Goal: Check status: Check status

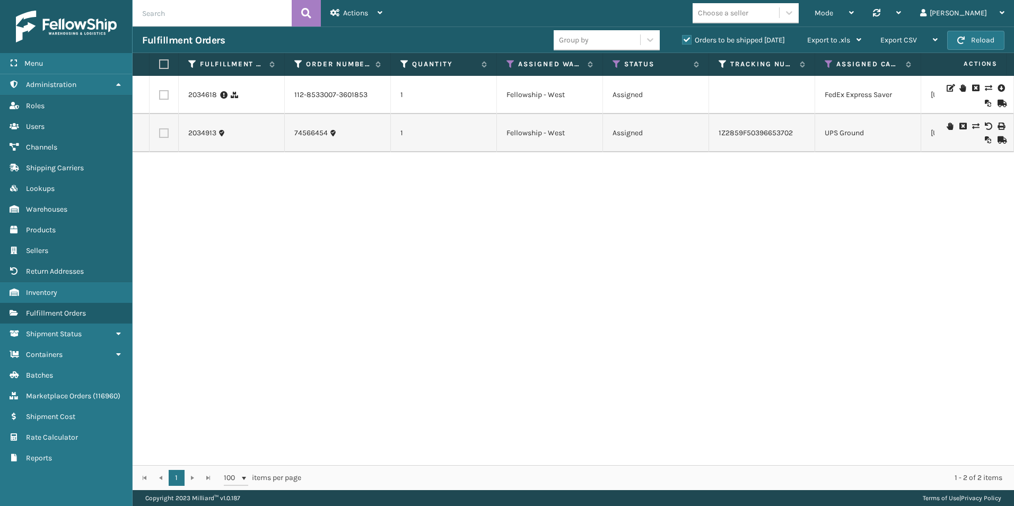
click at [188, 8] on input "text" at bounding box center [212, 13] width 159 height 27
type input "2034713"
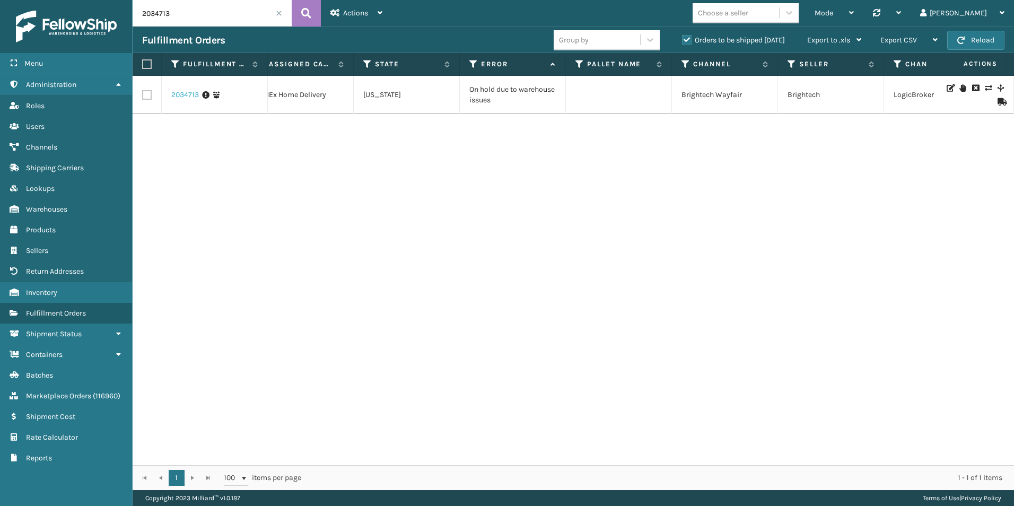
click at [187, 93] on link "2034713" at bounding box center [185, 95] width 28 height 11
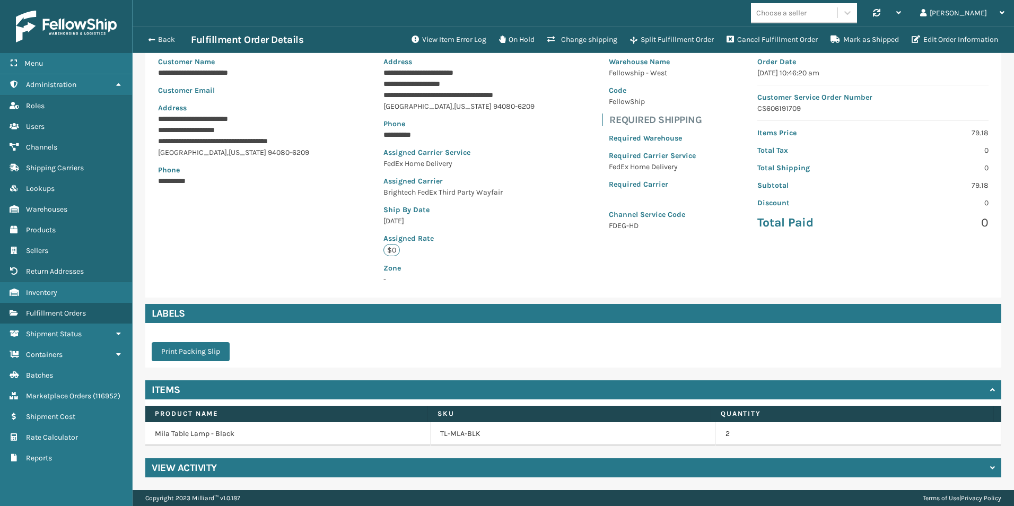
click at [180, 468] on h4 "View Activity" at bounding box center [184, 468] width 65 height 13
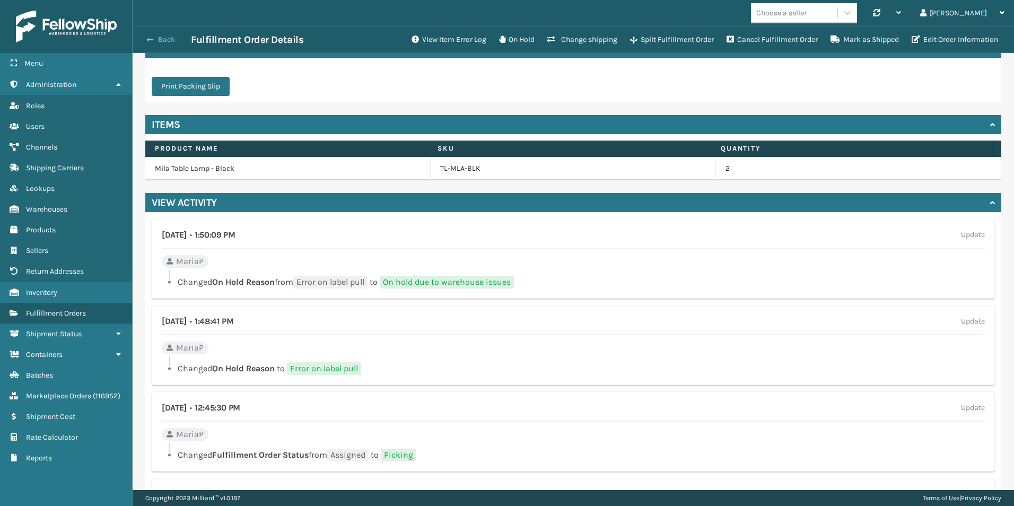
click at [157, 37] on button "Back" at bounding box center [166, 40] width 49 height 10
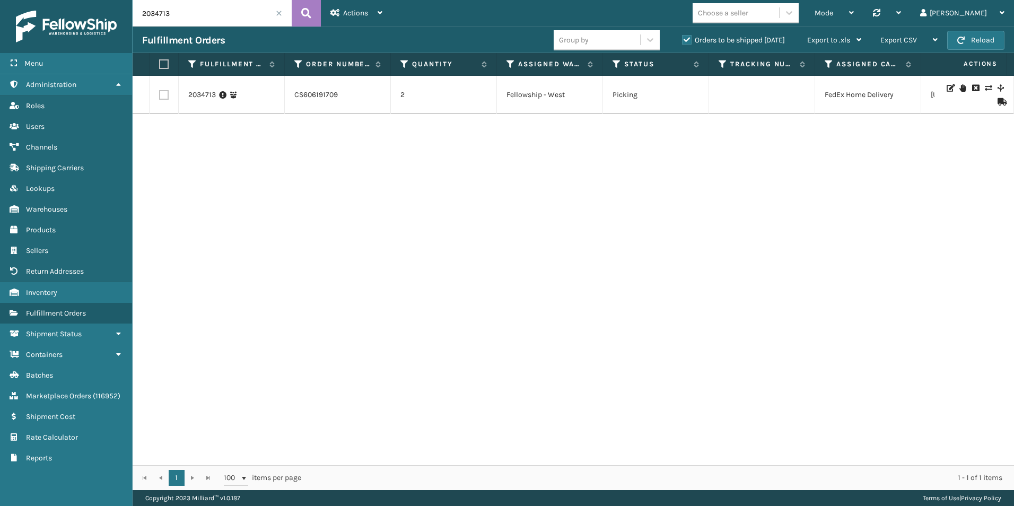
click at [960, 89] on icon at bounding box center [963, 87] width 6 height 7
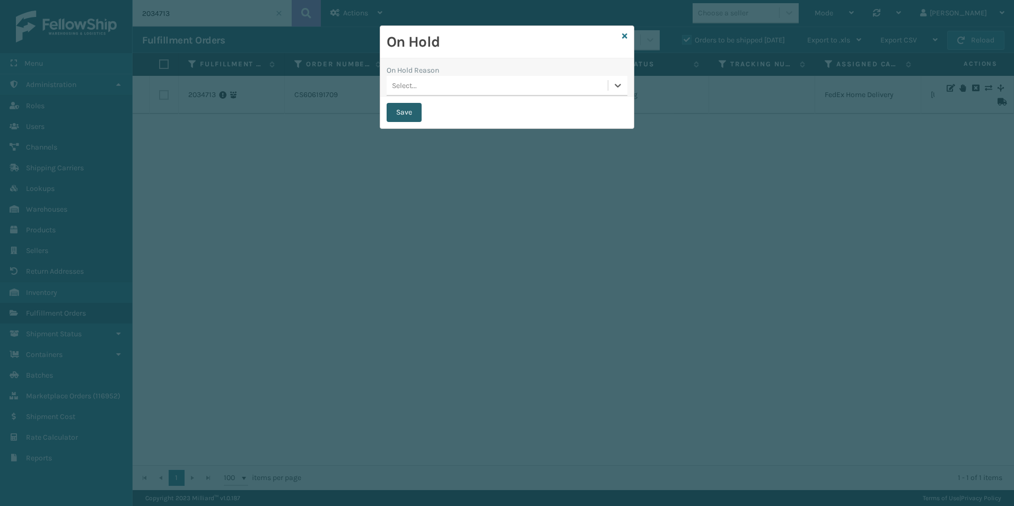
click at [390, 111] on button "Save" at bounding box center [404, 112] width 35 height 19
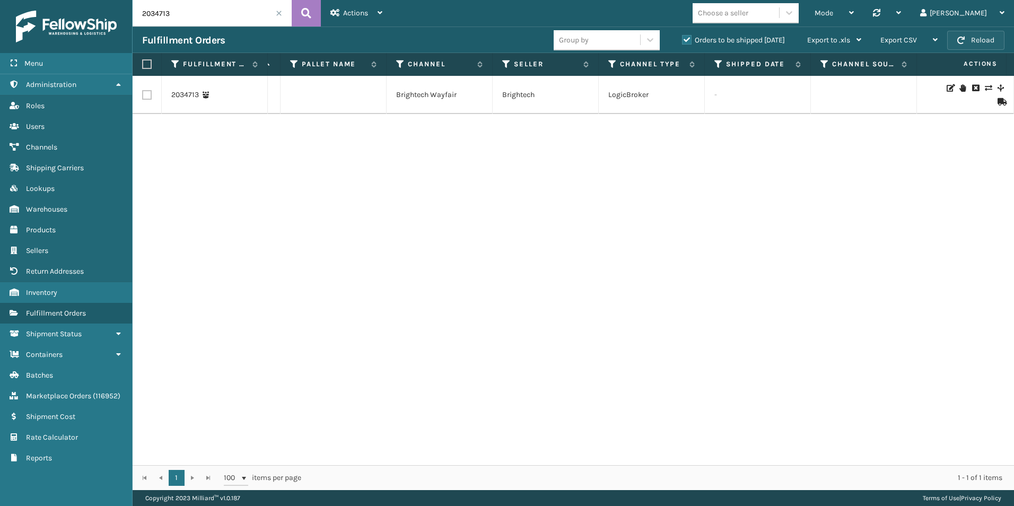
click at [977, 36] on button "Reload" at bounding box center [975, 40] width 57 height 19
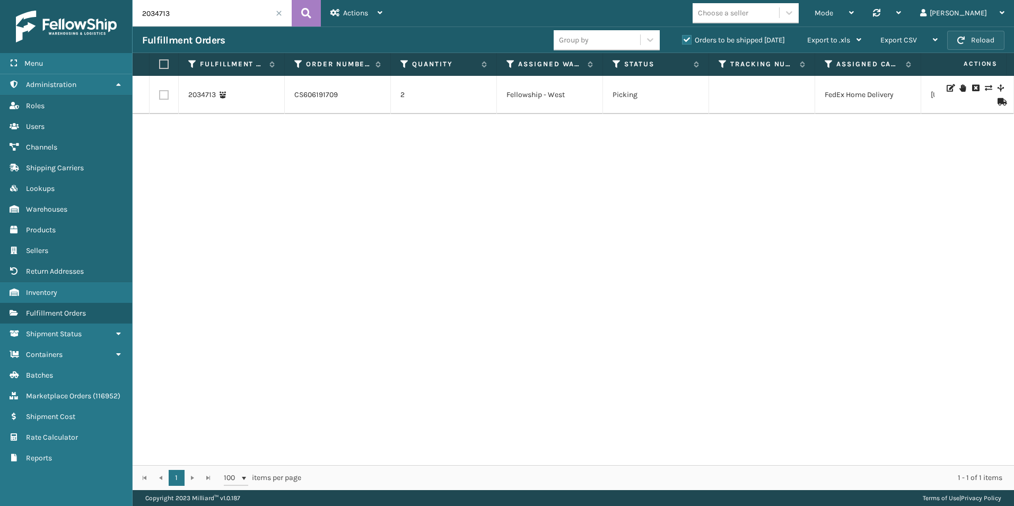
click at [979, 39] on button "Reload" at bounding box center [975, 40] width 57 height 19
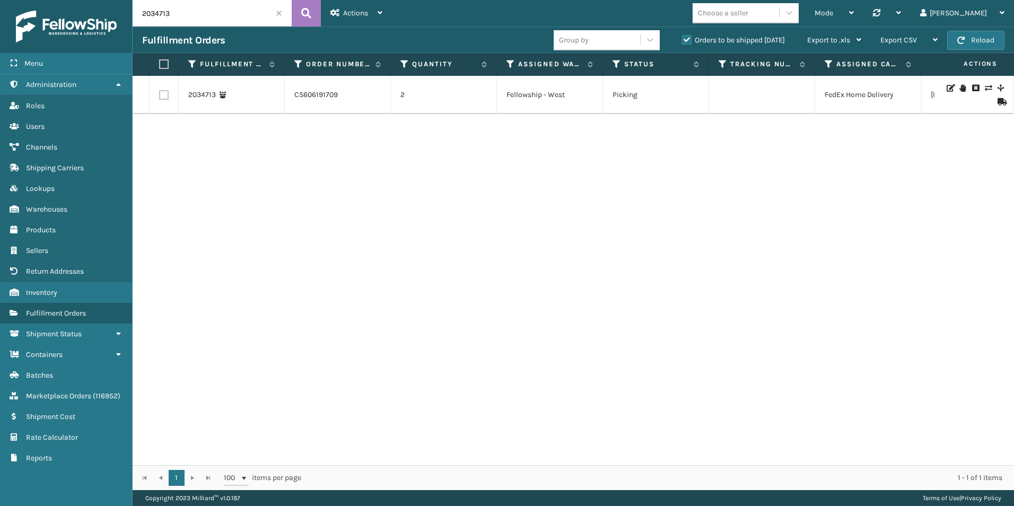
click at [979, 39] on button "Reload" at bounding box center [975, 40] width 57 height 19
click at [985, 40] on button "Reload" at bounding box center [975, 40] width 57 height 19
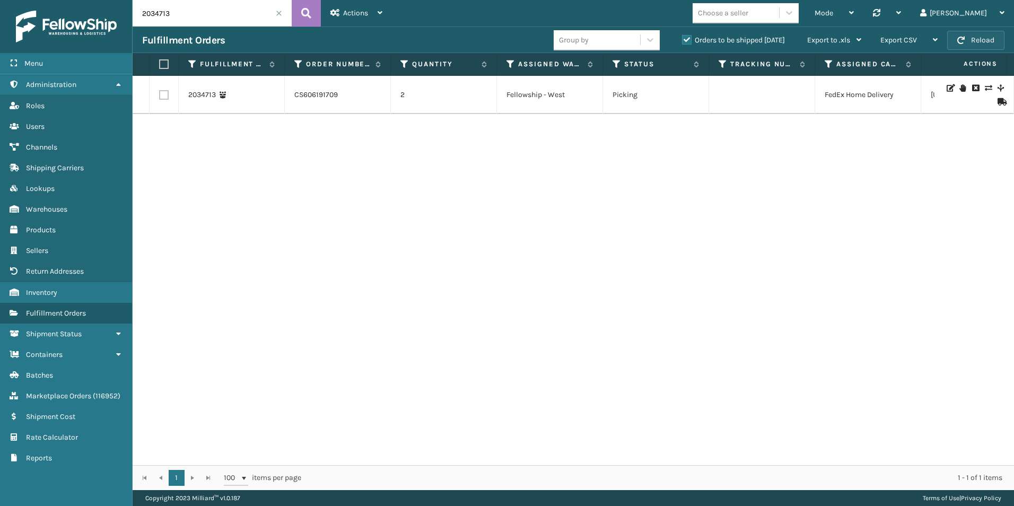
click at [985, 40] on button "Reload" at bounding box center [975, 40] width 57 height 19
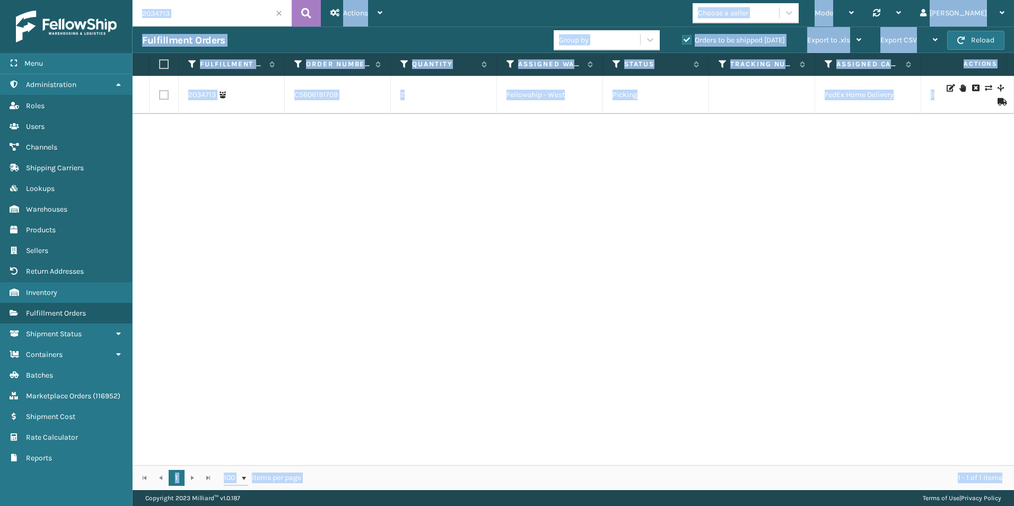
click at [985, 40] on button "Reload" at bounding box center [975, 40] width 57 height 19
click at [985, 41] on button "Reload" at bounding box center [975, 40] width 57 height 19
click at [660, 423] on div "2034713 CS606191709 2 Fellowship - West Picking FedEx Home Delivery [US_STATE] …" at bounding box center [574, 270] width 882 height 389
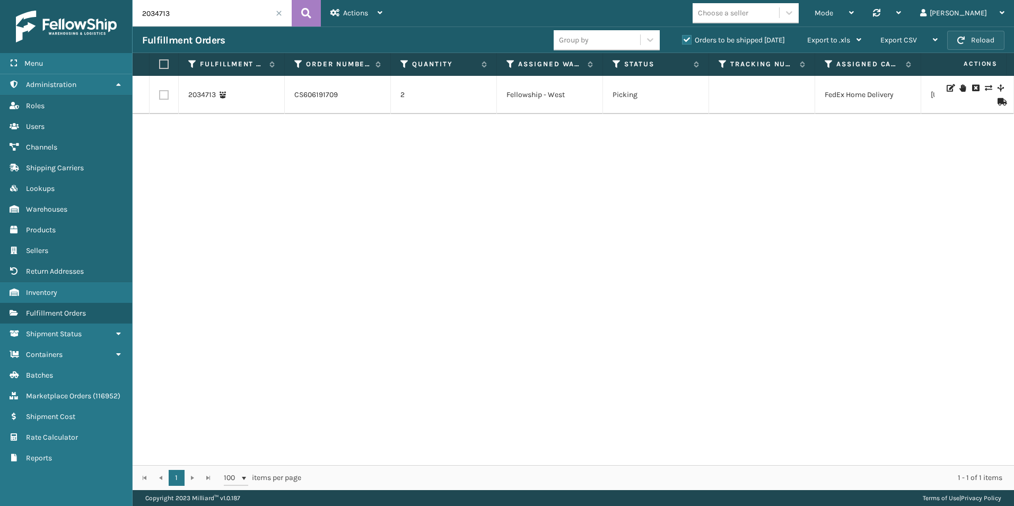
click at [970, 40] on button "Reload" at bounding box center [975, 40] width 57 height 19
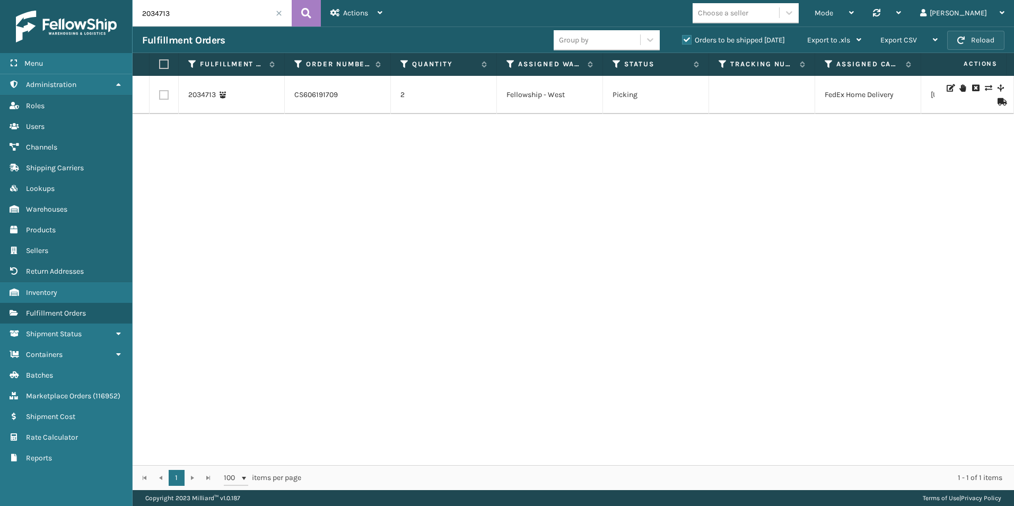
click at [964, 38] on span "button" at bounding box center [960, 40] width 7 height 7
click at [964, 37] on span "button" at bounding box center [960, 40] width 7 height 7
click at [969, 40] on button "Reload" at bounding box center [975, 40] width 57 height 19
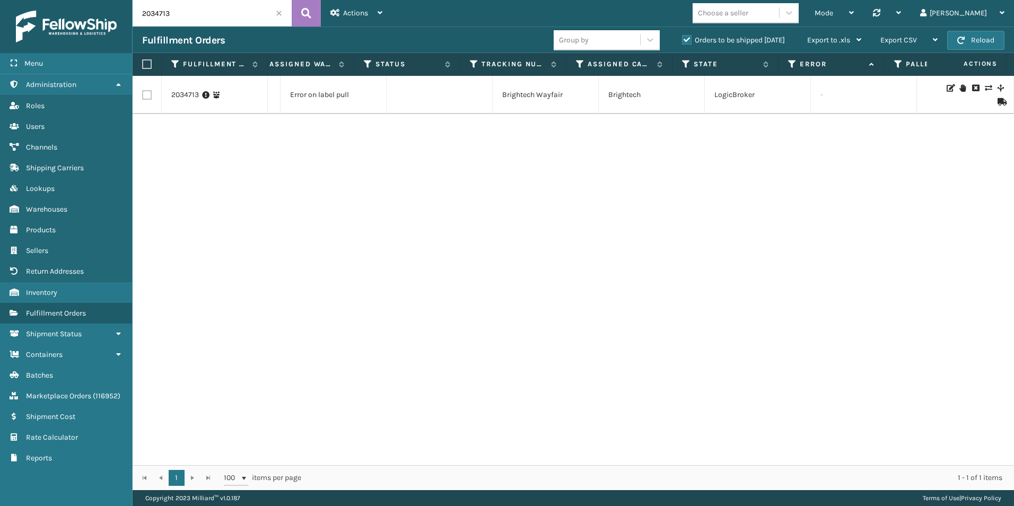
scroll to position [0, 747]
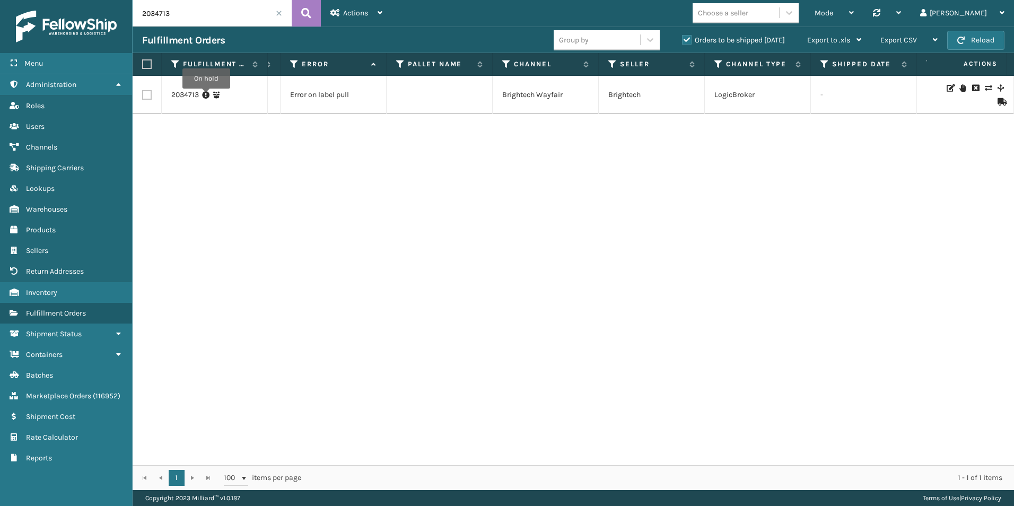
click at [206, 96] on icon at bounding box center [205, 95] width 7 height 11
click at [188, 94] on link "2034713" at bounding box center [185, 95] width 28 height 11
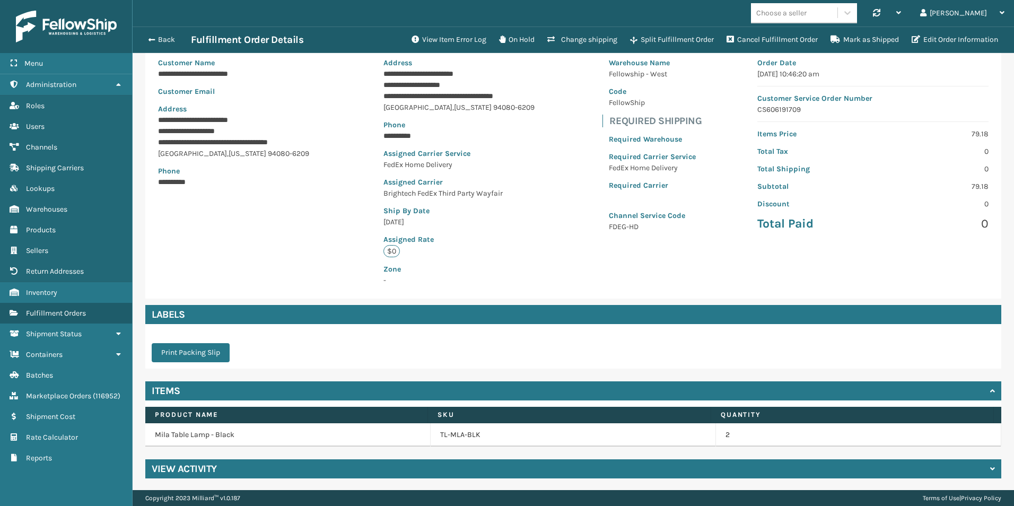
scroll to position [91, 0]
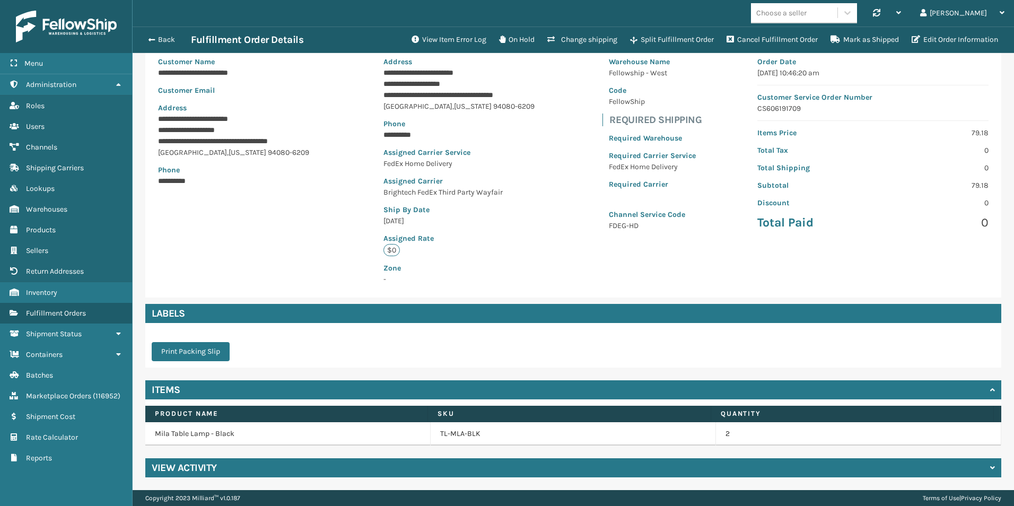
click at [191, 463] on h4 "View Activity" at bounding box center [184, 468] width 65 height 13
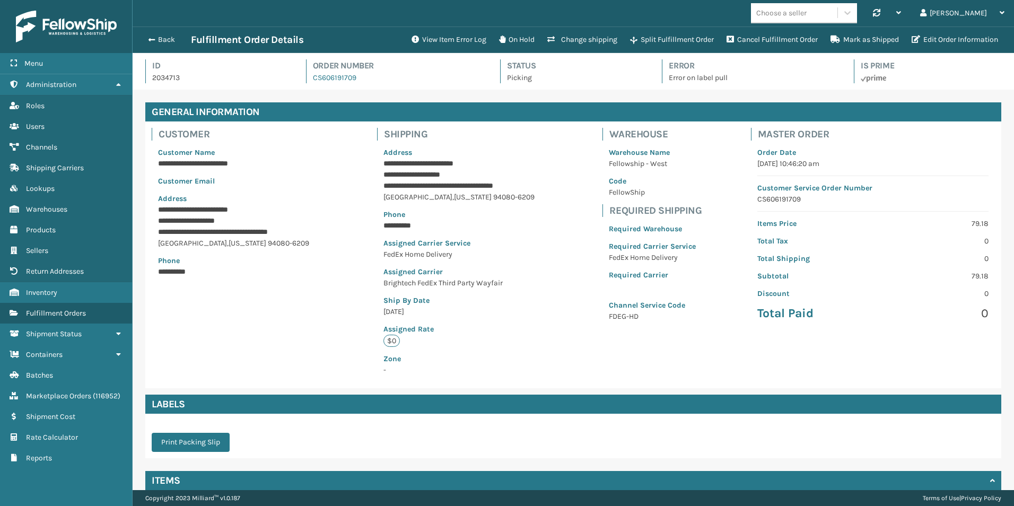
click at [164, 79] on p "2034713" at bounding box center [219, 77] width 135 height 11
copy p "2034713"
